Goal: Information Seeking & Learning: Learn about a topic

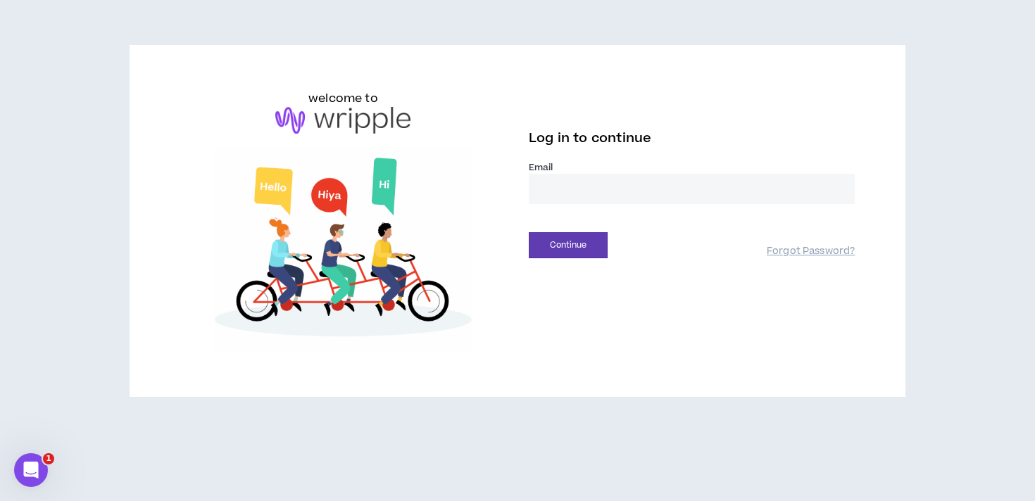
click at [561, 189] on input "email" at bounding box center [692, 189] width 326 height 30
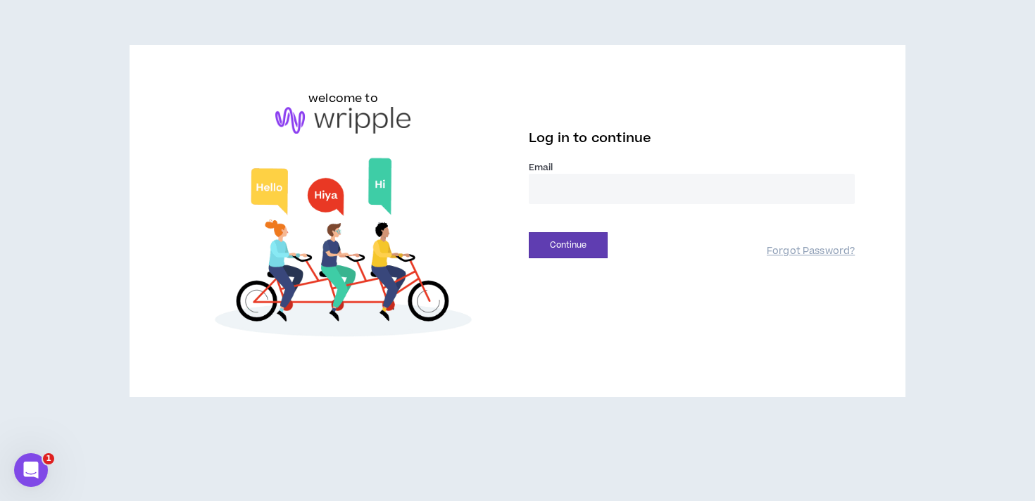
type input "**********"
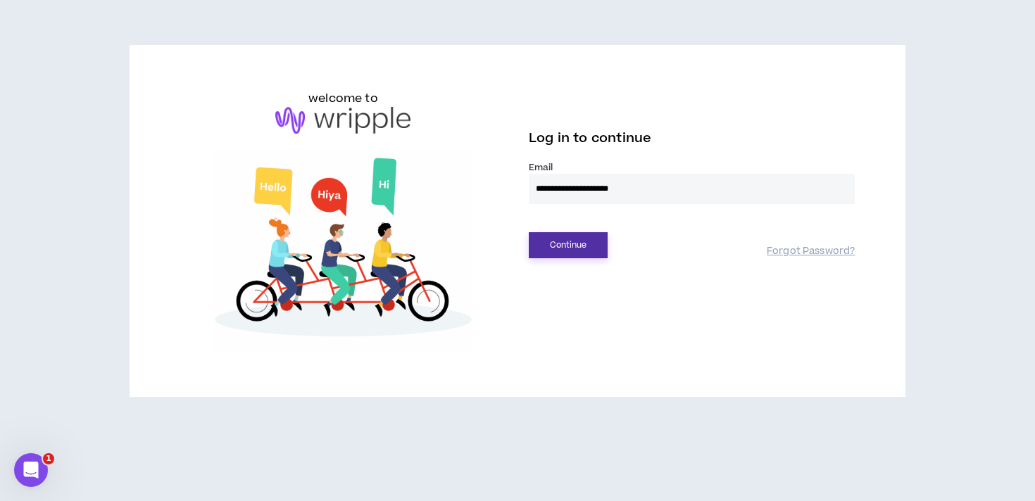
click at [584, 246] on button "Continue" at bounding box center [568, 245] width 79 height 26
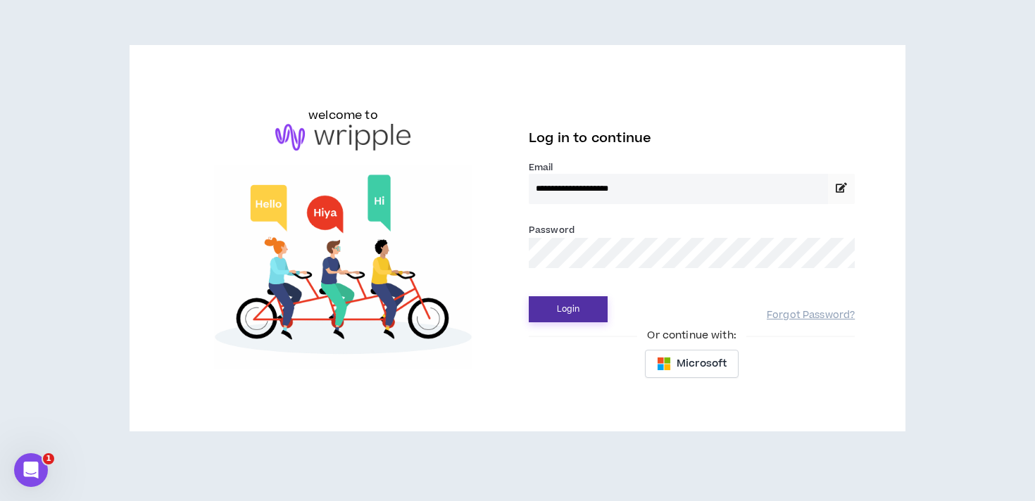
click at [529, 296] on button "Login" at bounding box center [568, 309] width 79 height 26
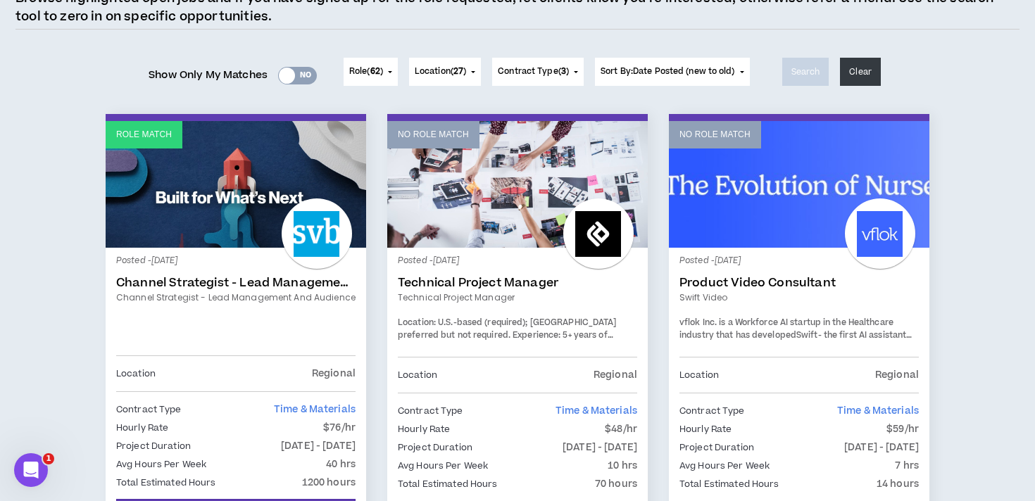
scroll to position [140, 0]
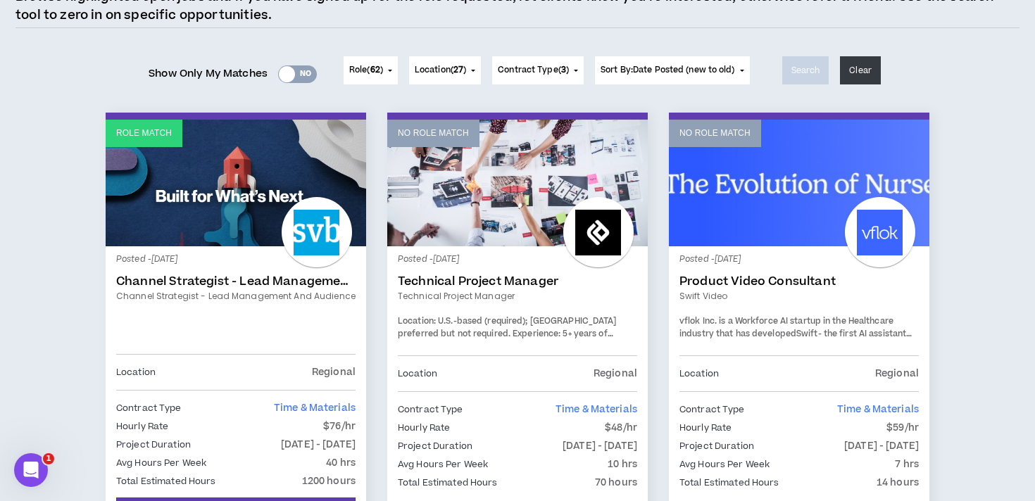
click at [708, 59] on button "Sort By: Date Posted (new to old)" at bounding box center [672, 70] width 155 height 28
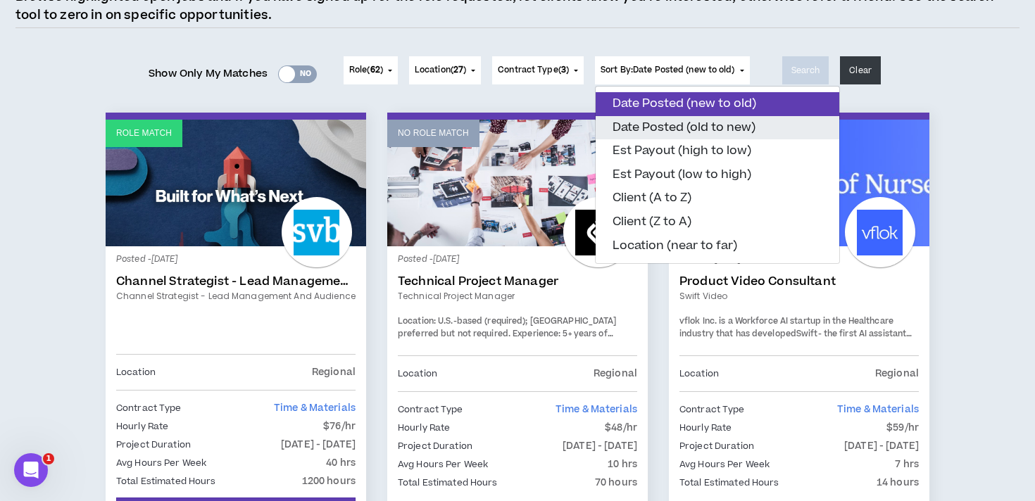
click at [688, 133] on button "Date Posted (old to new)" at bounding box center [717, 128] width 244 height 24
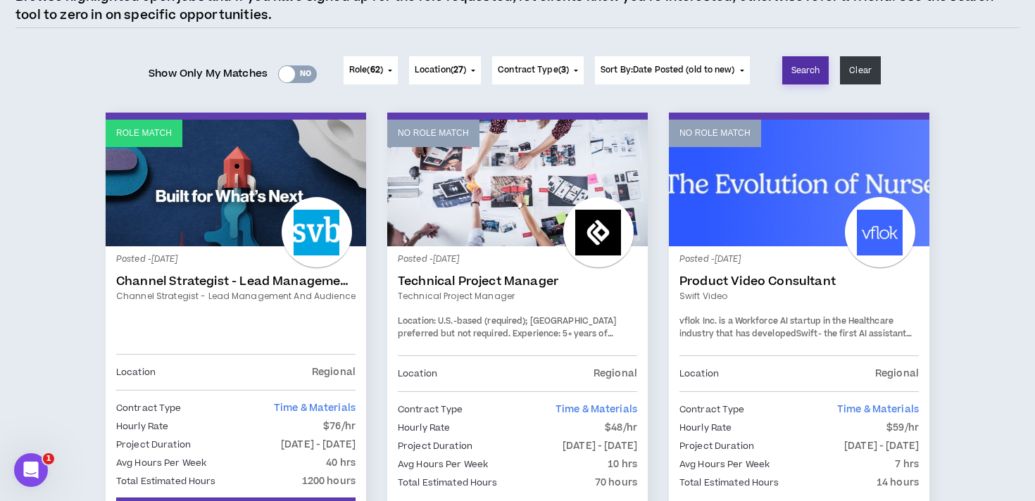
click at [814, 80] on button "Search" at bounding box center [805, 70] width 47 height 28
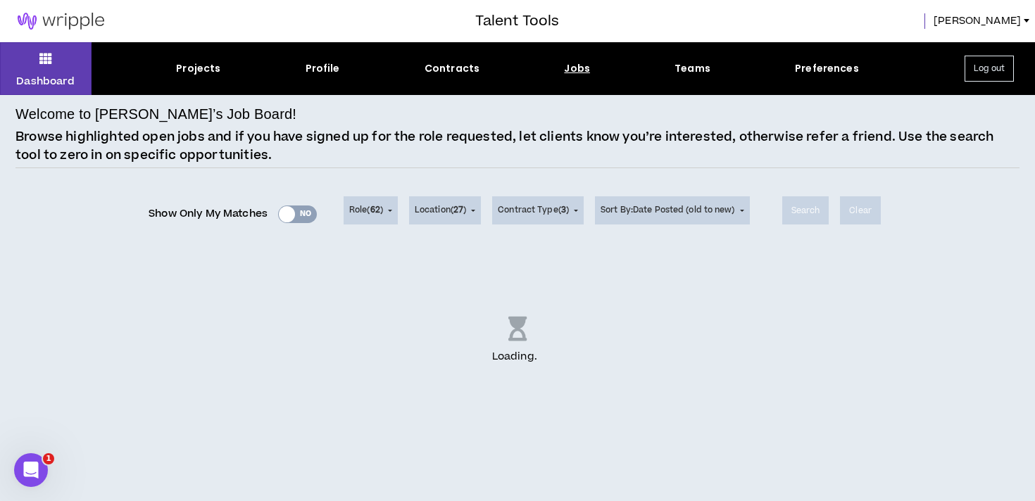
scroll to position [0, 0]
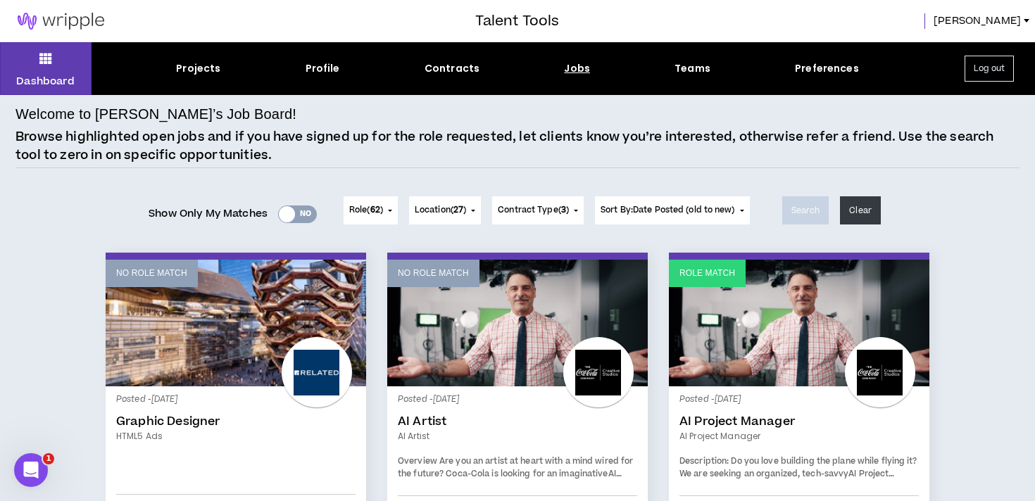
click at [733, 212] on span "Sort By: Date Posted (old to new)" at bounding box center [667, 210] width 134 height 12
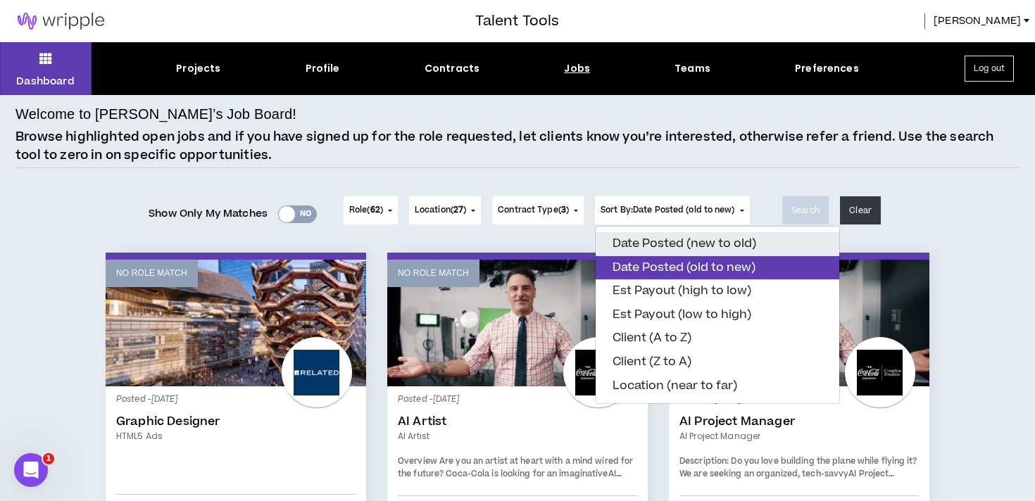
click at [717, 242] on button "Date Posted (new to old)" at bounding box center [717, 244] width 244 height 24
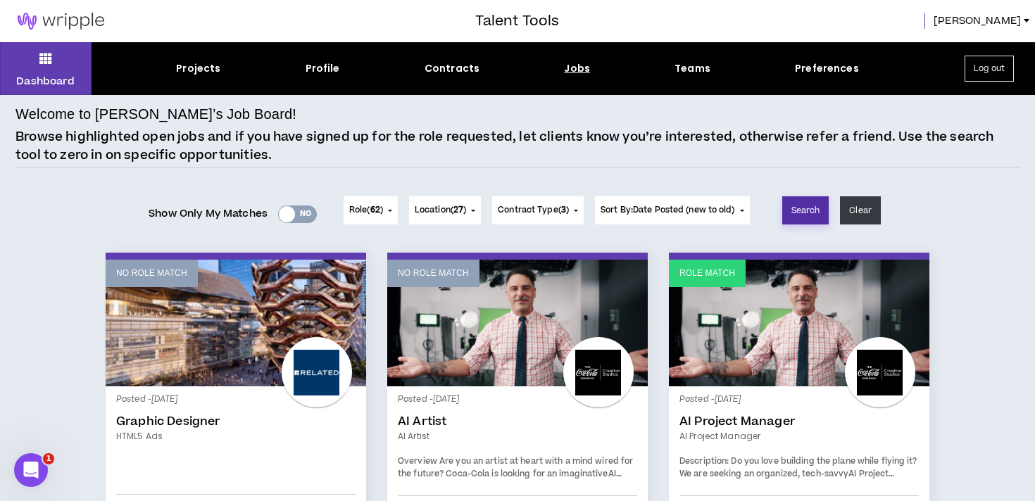
click at [804, 212] on button "Search" at bounding box center [805, 210] width 47 height 28
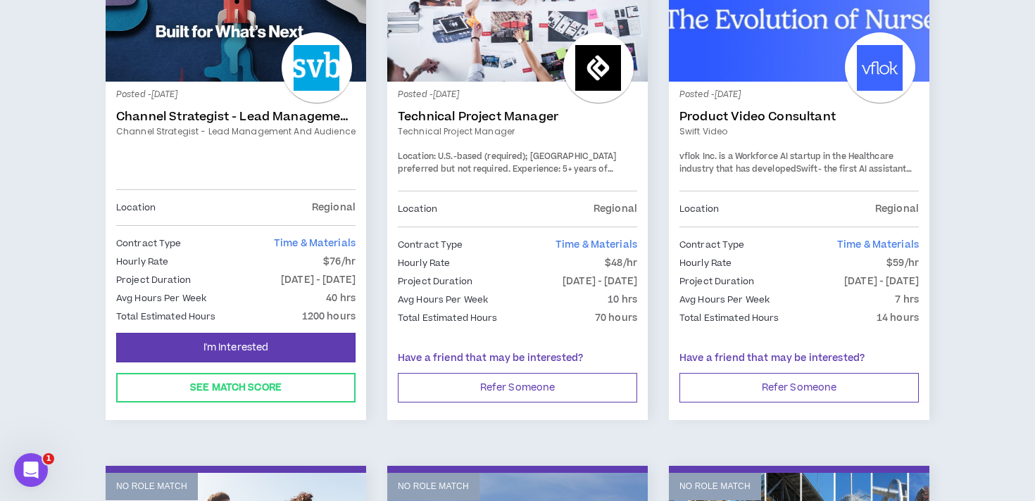
scroll to position [306, 0]
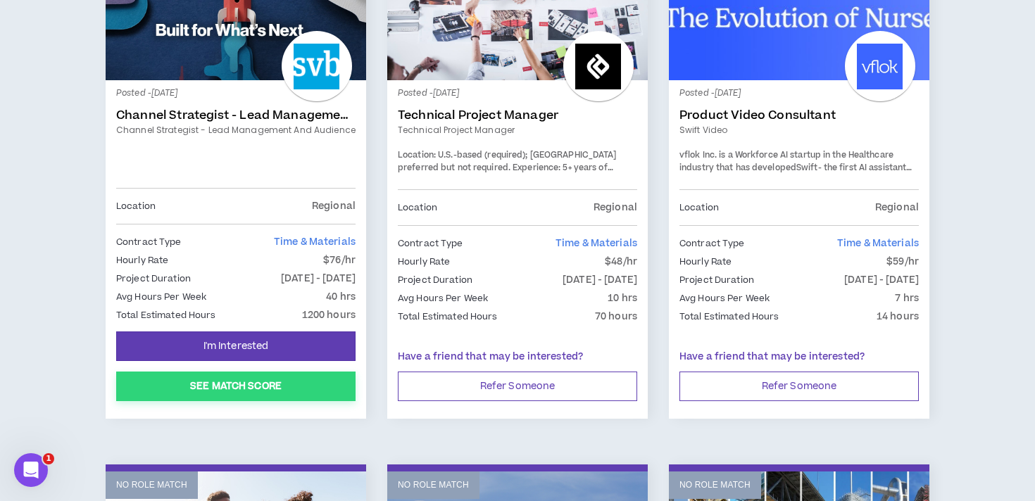
click at [179, 373] on button "See Match Score" at bounding box center [235, 387] width 239 height 30
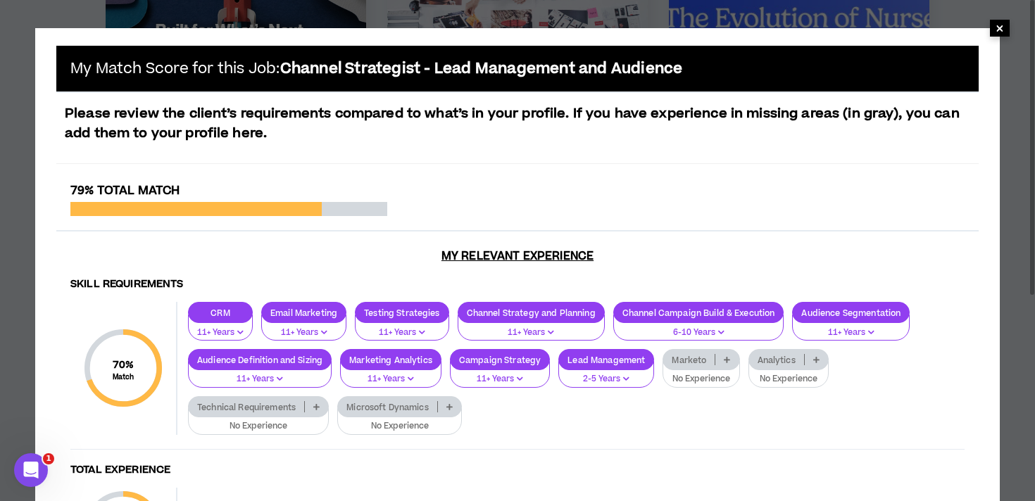
click at [995, 34] on span "×" at bounding box center [999, 28] width 8 height 17
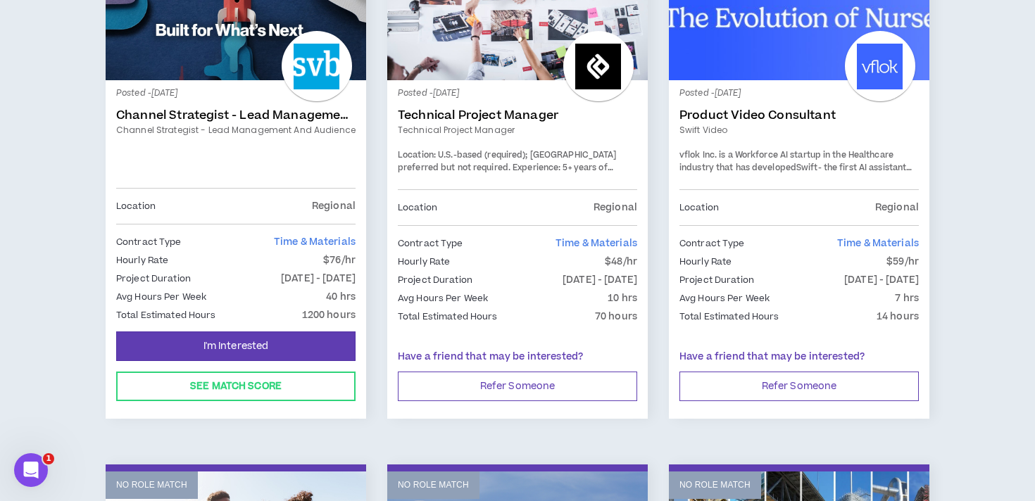
click at [233, 65] on link "Role Match" at bounding box center [236, 17] width 260 height 127
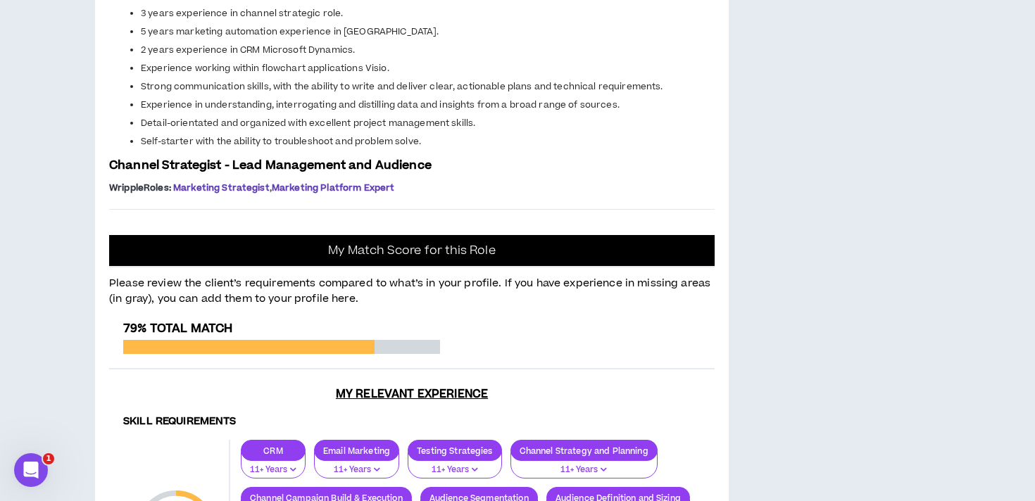
scroll to position [938, 0]
